Goal: Task Accomplishment & Management: Complete application form

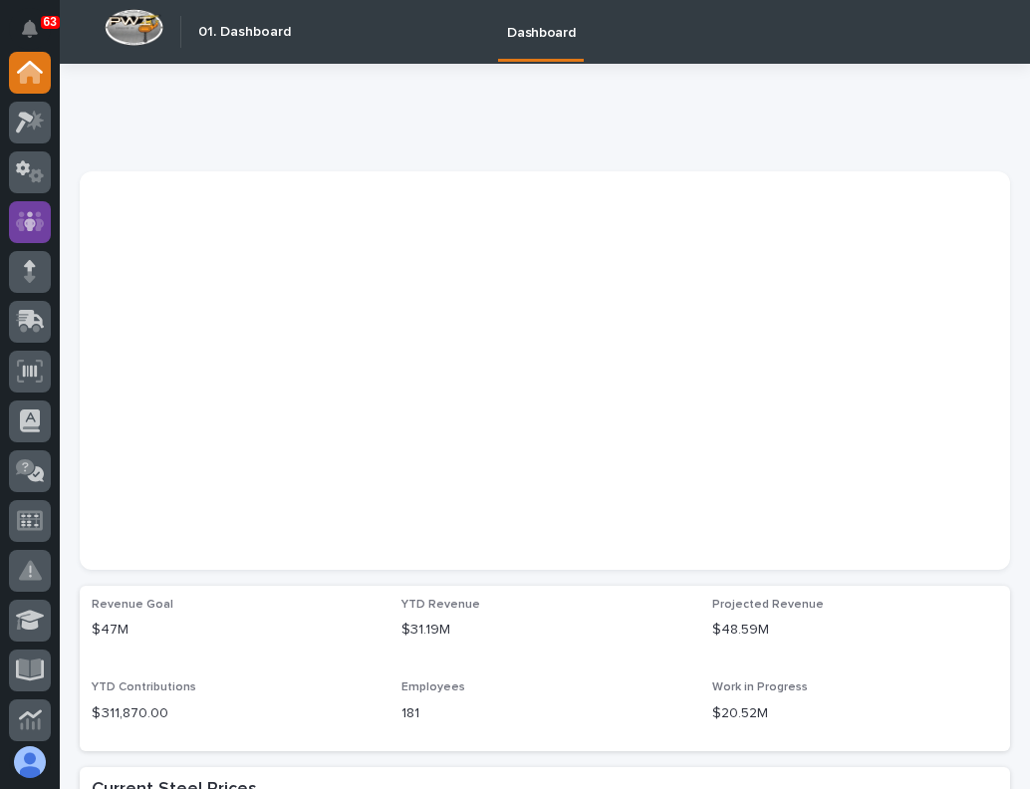
click at [40, 221] on icon at bounding box center [30, 221] width 29 height 20
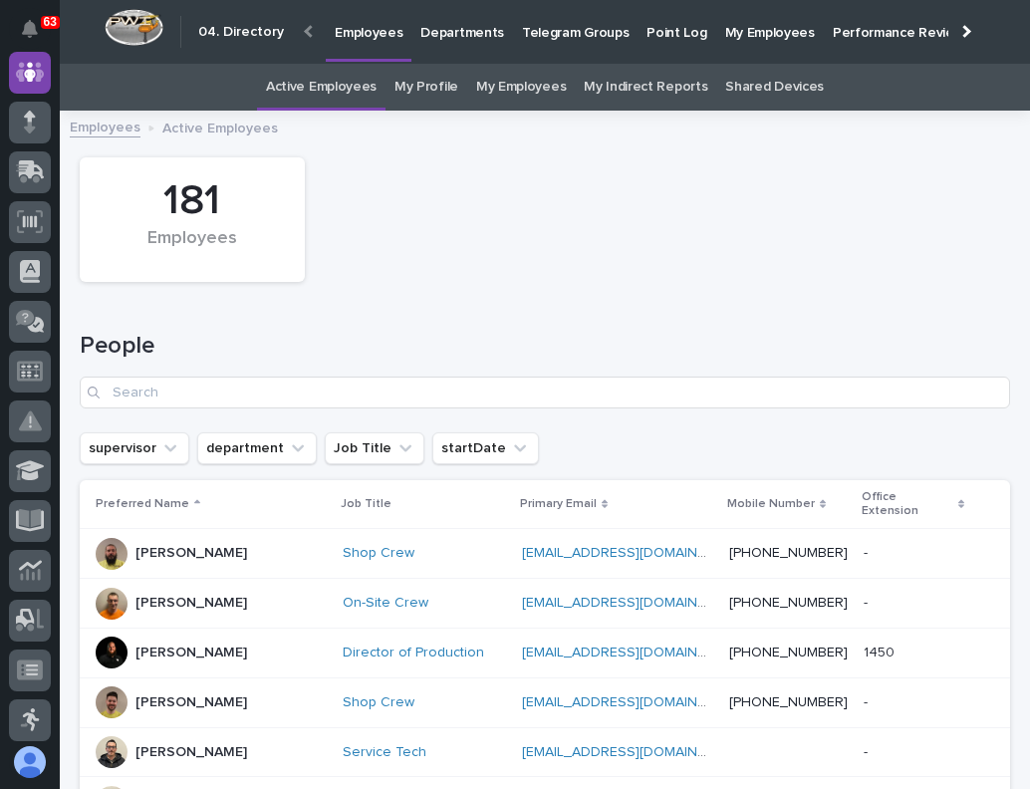
click at [958, 31] on div at bounding box center [964, 31] width 13 height 13
click at [688, 28] on p "Hiring" at bounding box center [705, 21] width 35 height 42
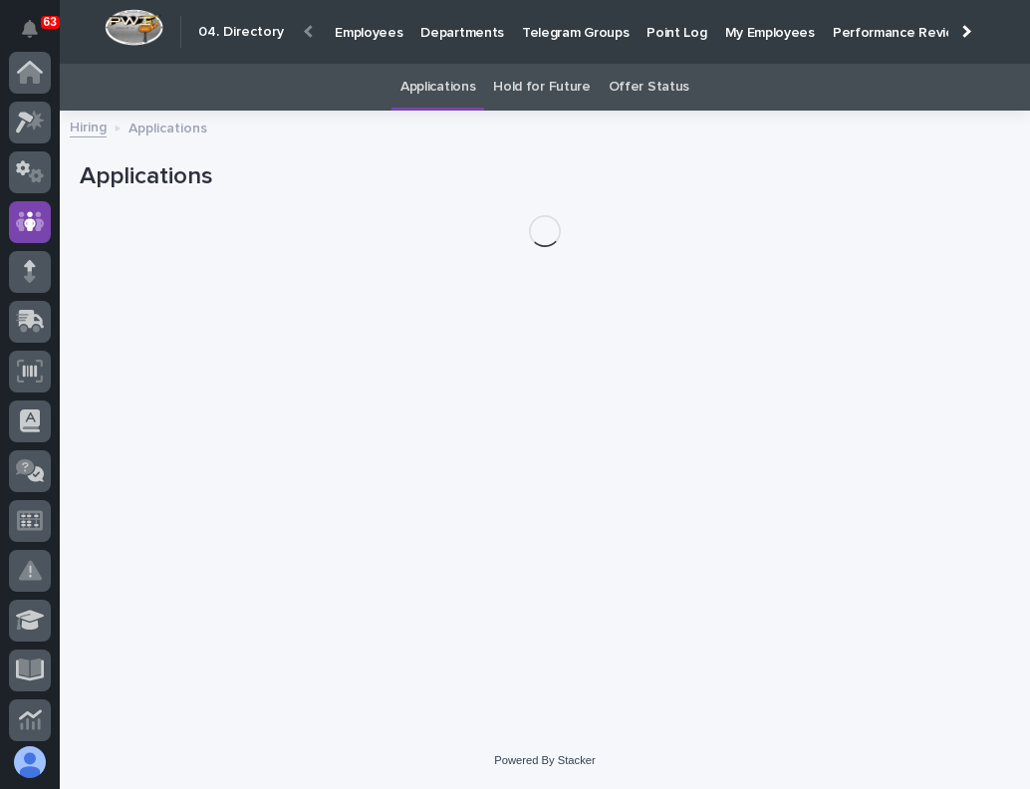
scroll to position [149, 0]
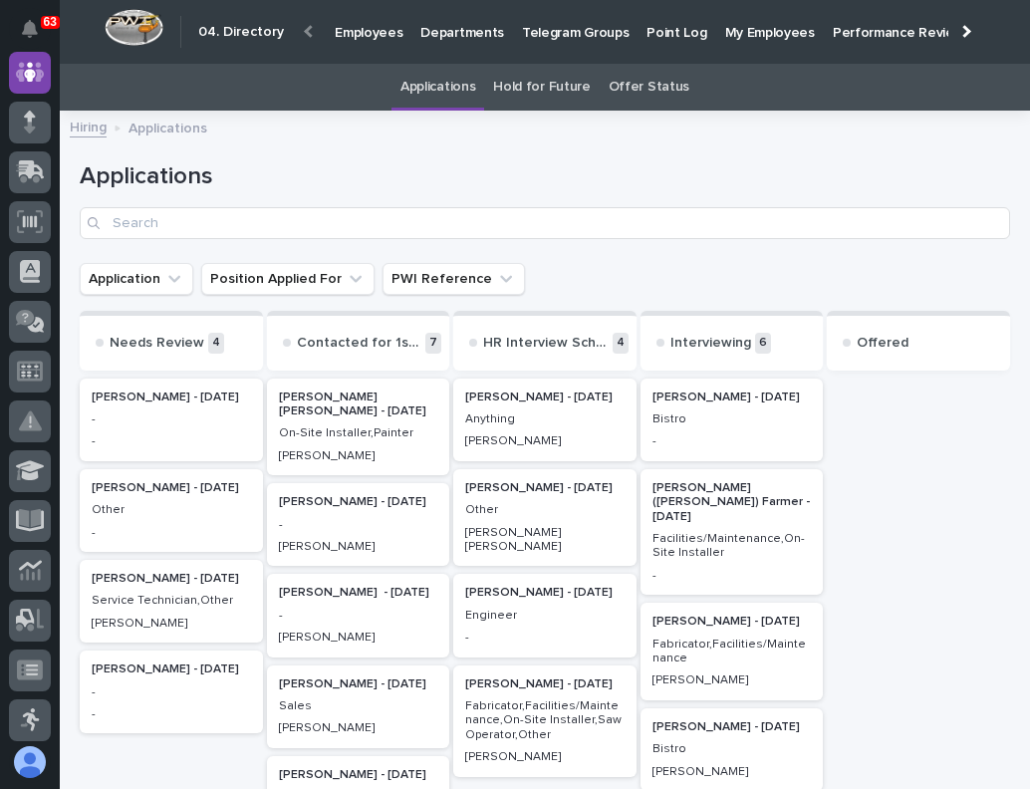
click at [227, 436] on p "-" at bounding box center [171, 441] width 159 height 14
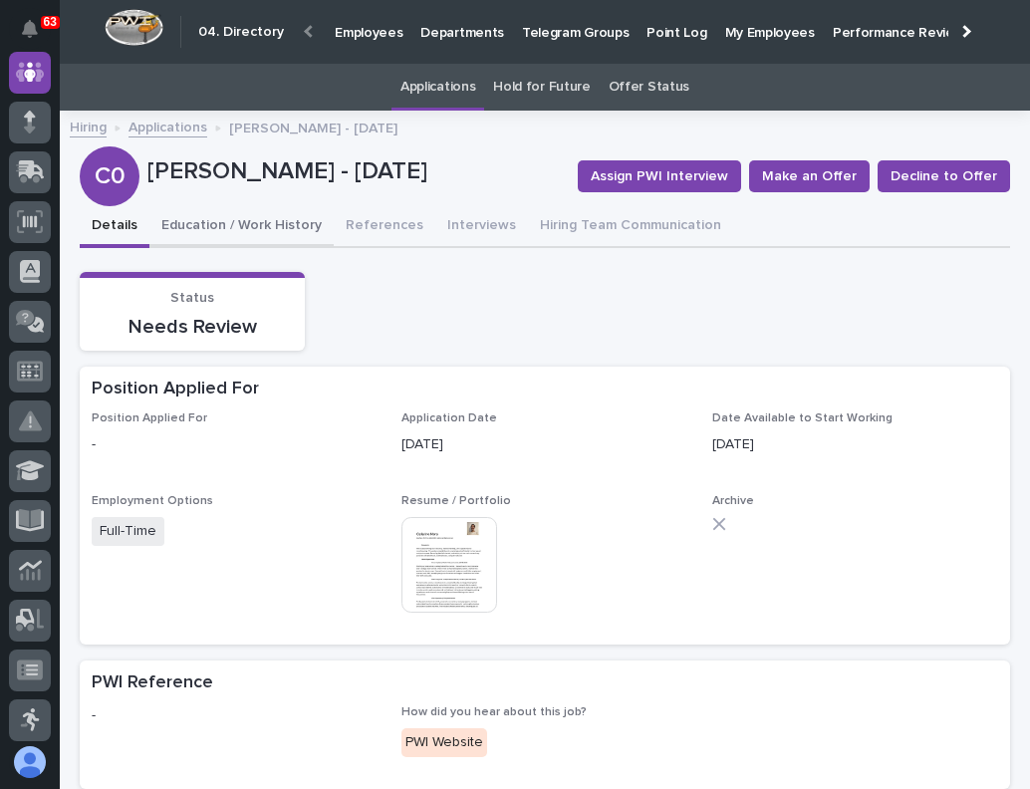
click at [248, 213] on button "Education / Work History" at bounding box center [241, 227] width 184 height 42
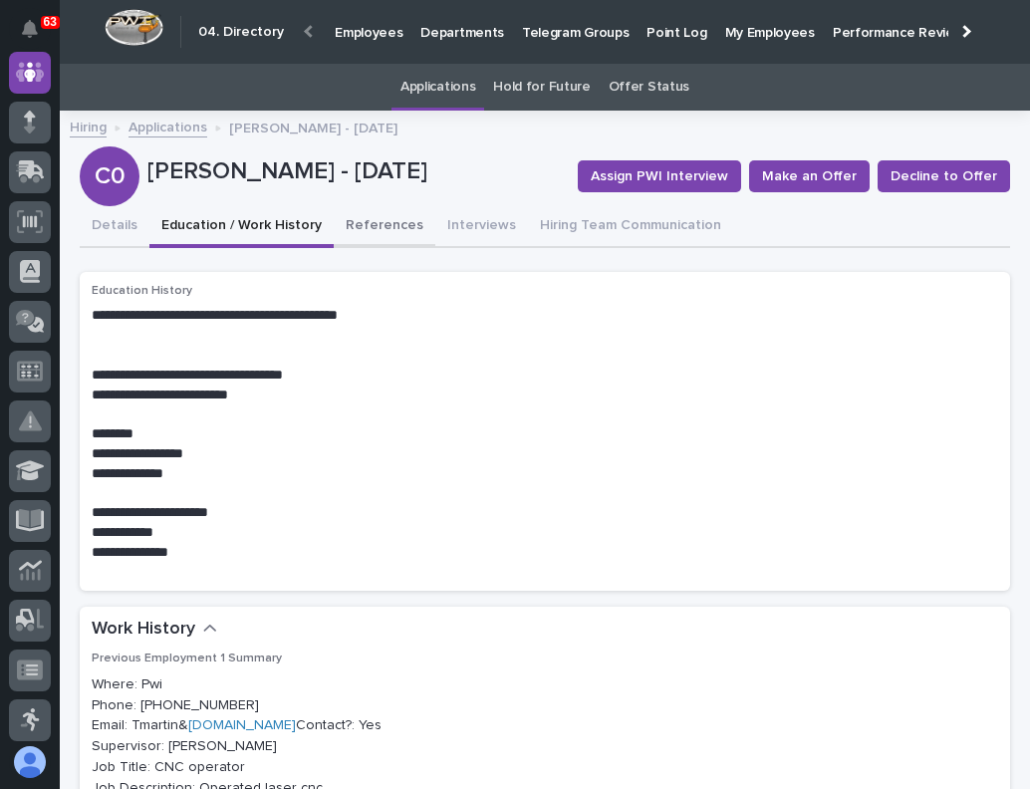
click at [343, 221] on button "References" at bounding box center [385, 227] width 102 height 42
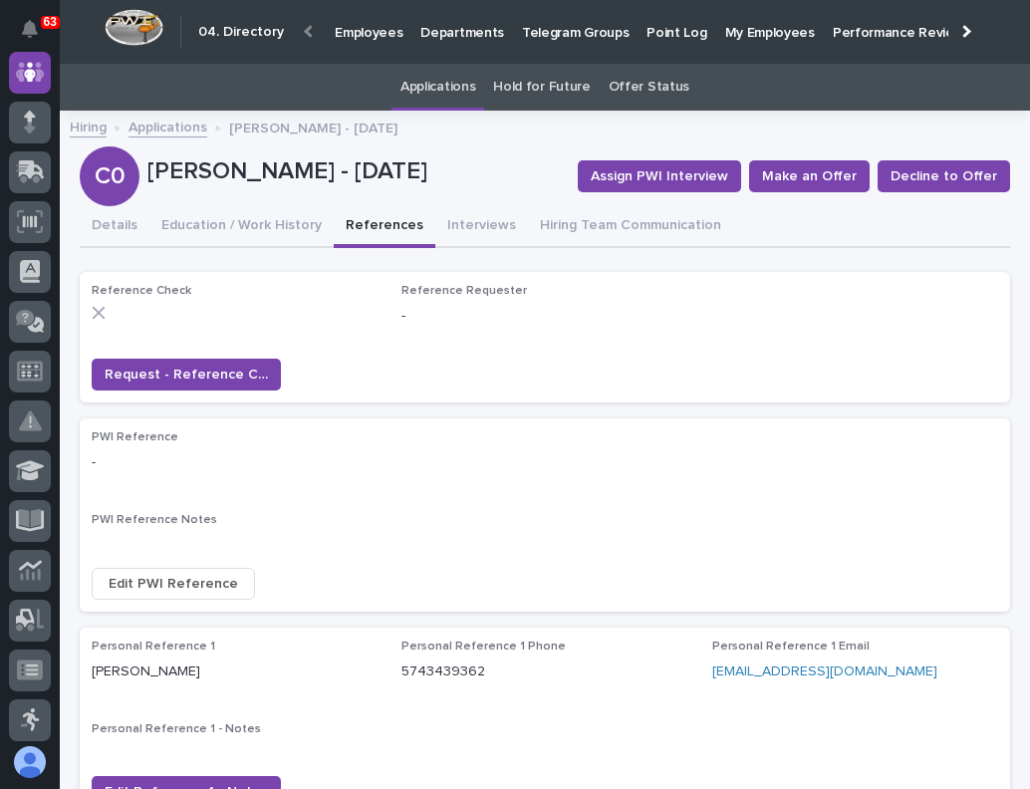
click at [96, 125] on link "Hiring" at bounding box center [88, 126] width 37 height 23
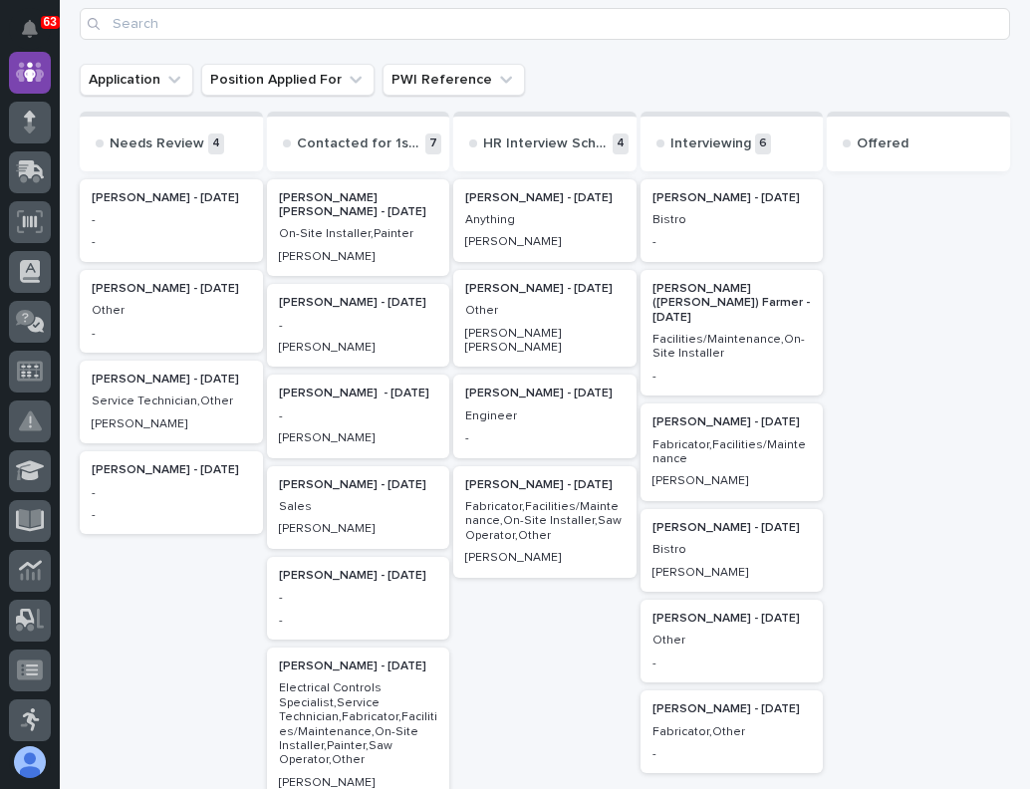
scroll to position [299, 0]
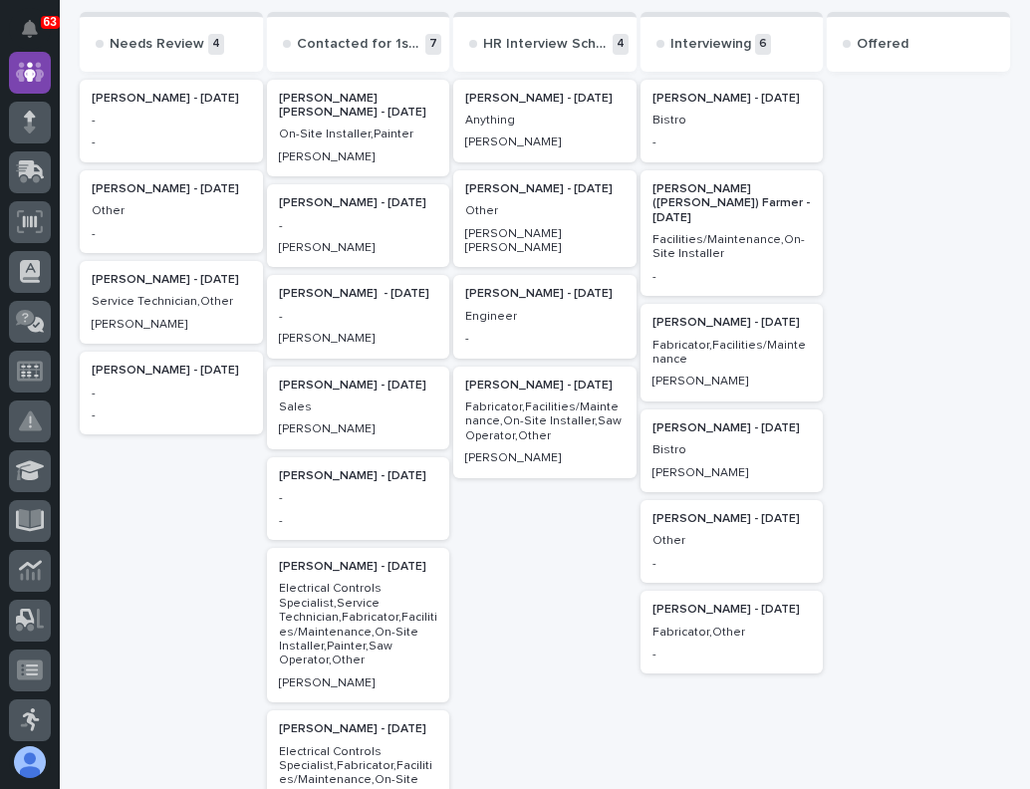
click at [747, 641] on div "[PERSON_NAME] - [DATE] Fabricator,Other -" at bounding box center [731, 631] width 183 height 83
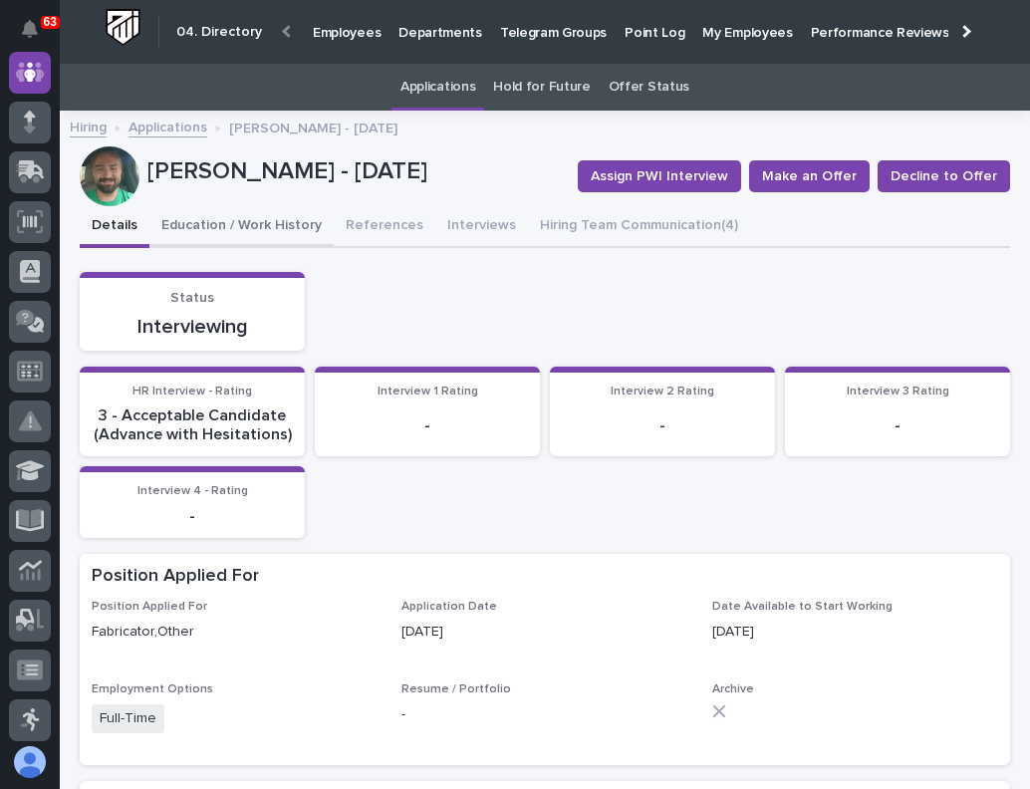
click at [238, 215] on button "Education / Work History" at bounding box center [241, 227] width 184 height 42
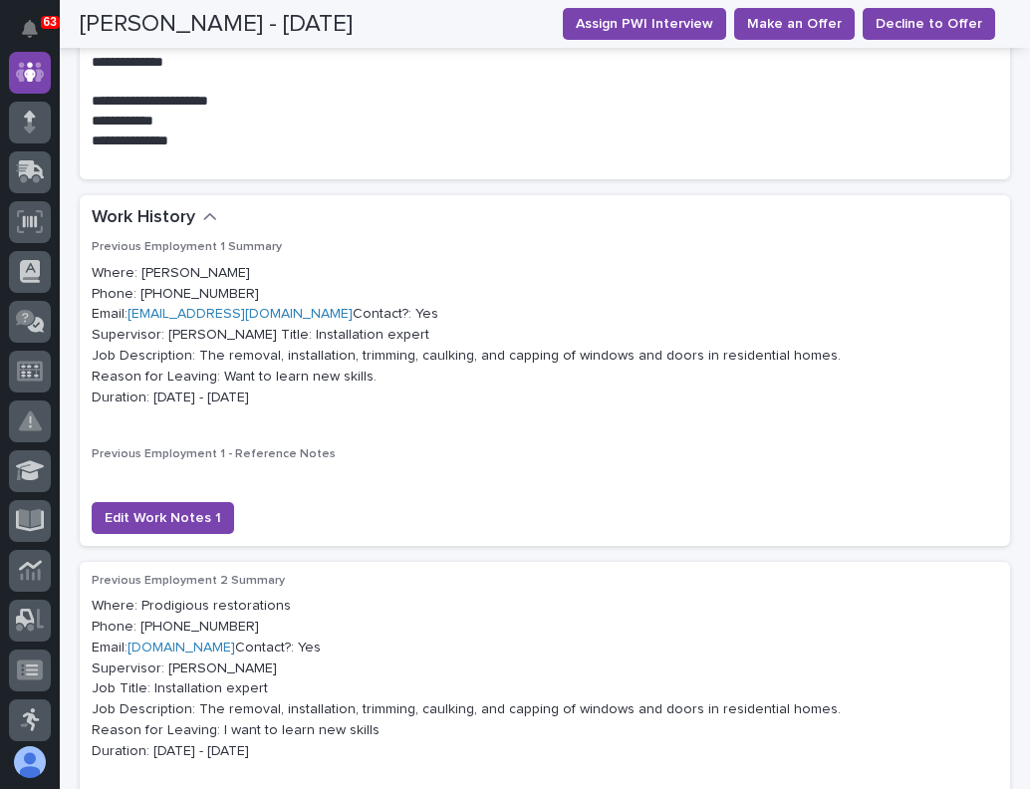
scroll to position [100, 0]
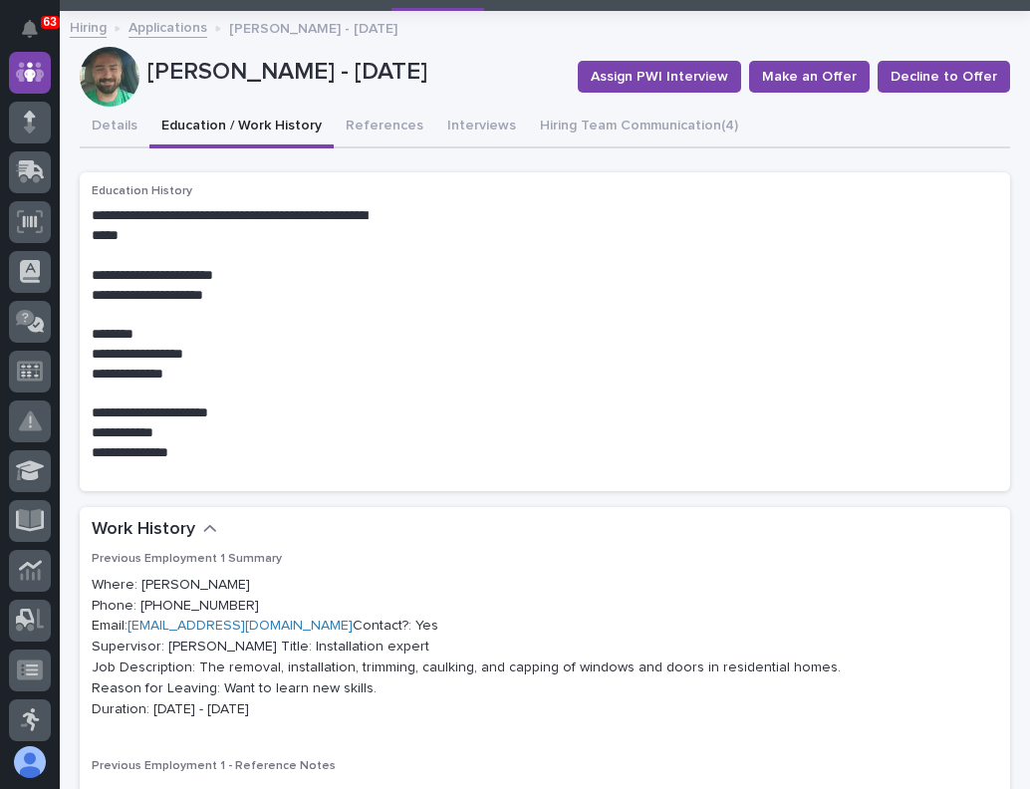
click at [74, 29] on link "Hiring" at bounding box center [88, 26] width 37 height 23
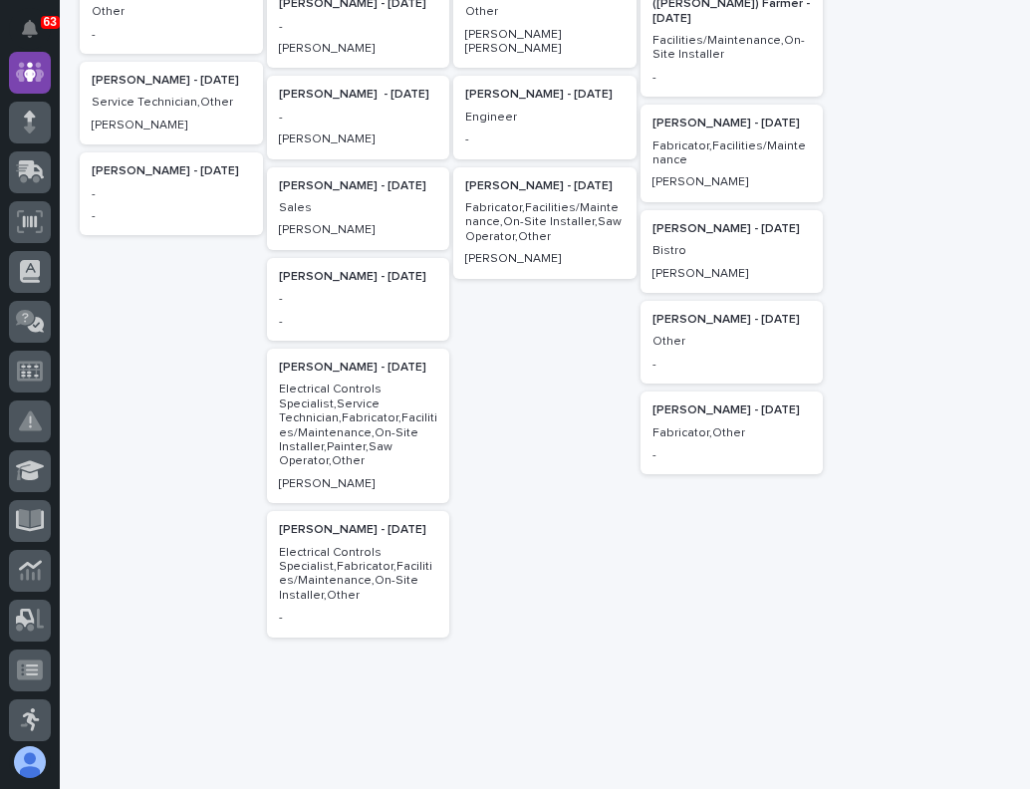
scroll to position [299, 0]
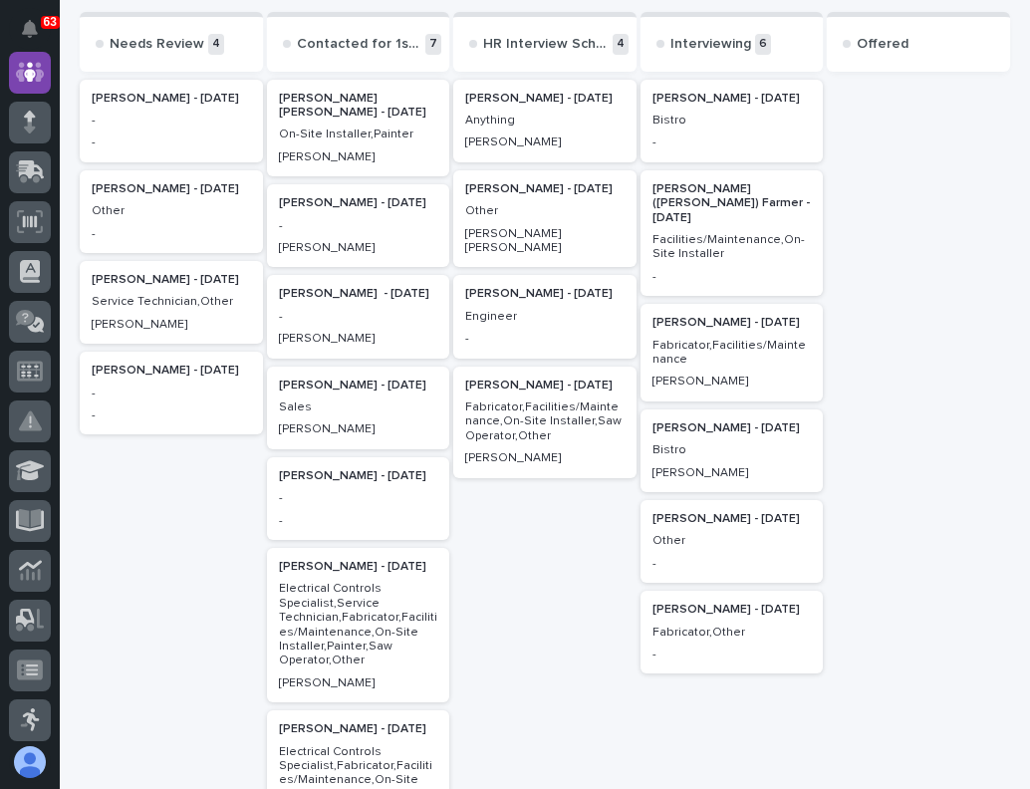
click at [533, 218] on p "Other" at bounding box center [544, 211] width 159 height 14
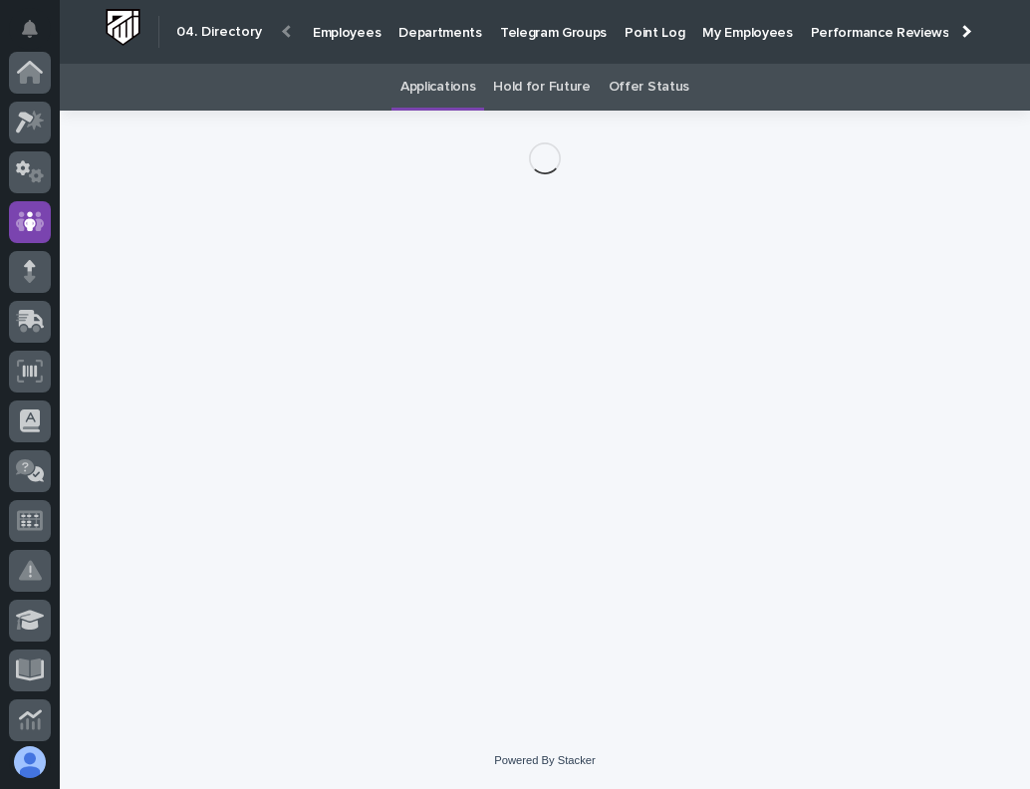
scroll to position [149, 0]
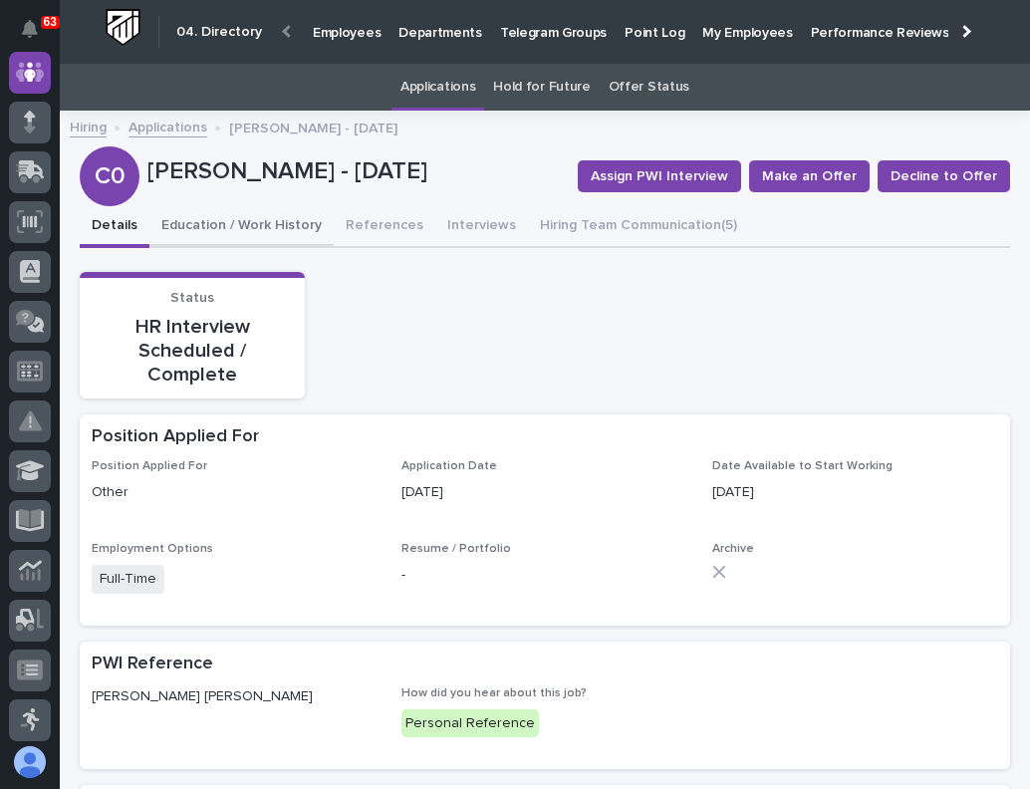
click at [227, 231] on button "Education / Work History" at bounding box center [241, 227] width 184 height 42
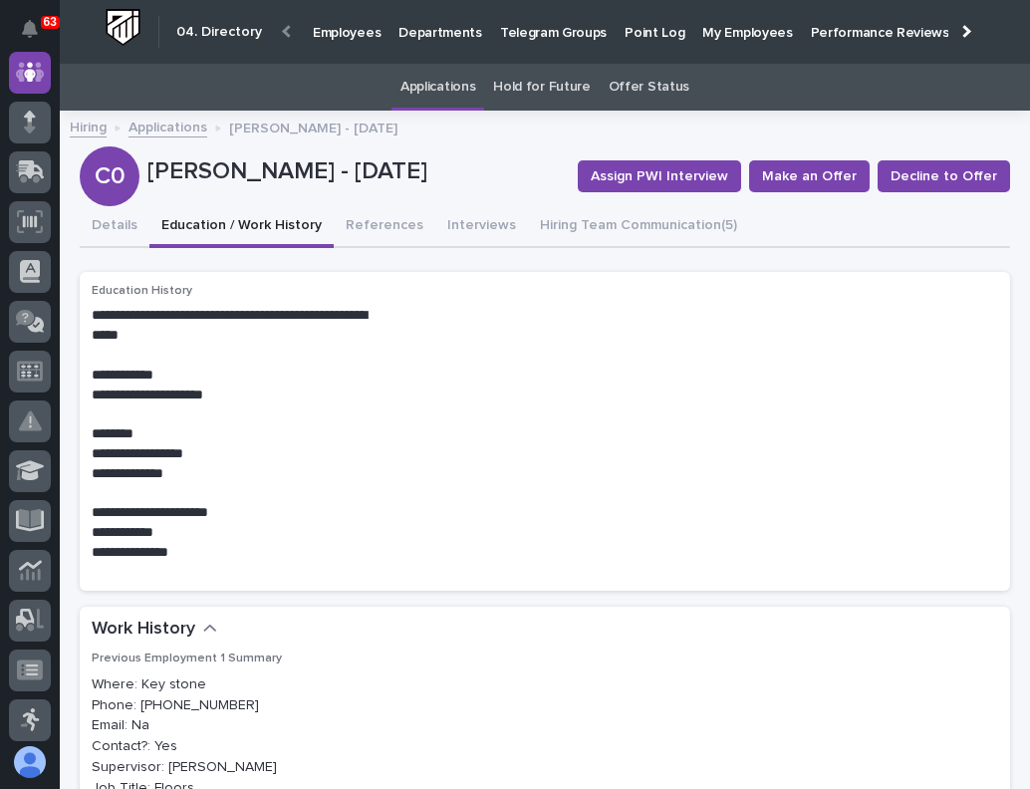
click at [338, 25] on p "Employees" at bounding box center [347, 21] width 68 height 42
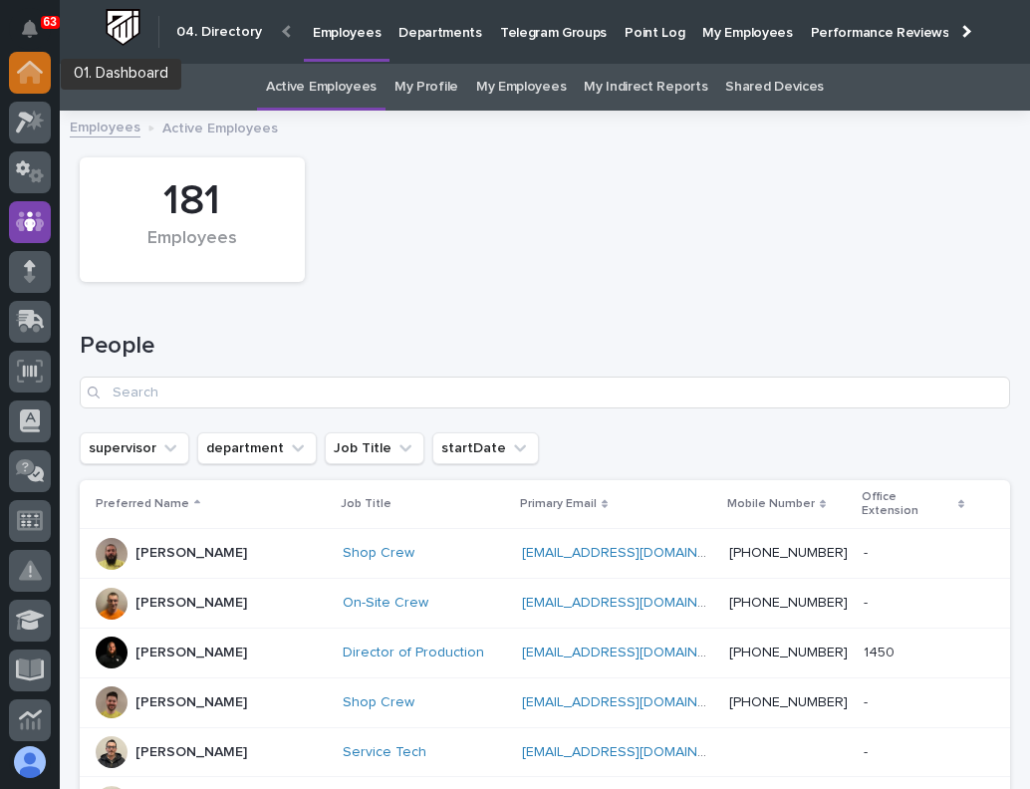
click at [33, 85] on div at bounding box center [30, 73] width 42 height 42
